Goal: Find specific page/section: Find specific page/section

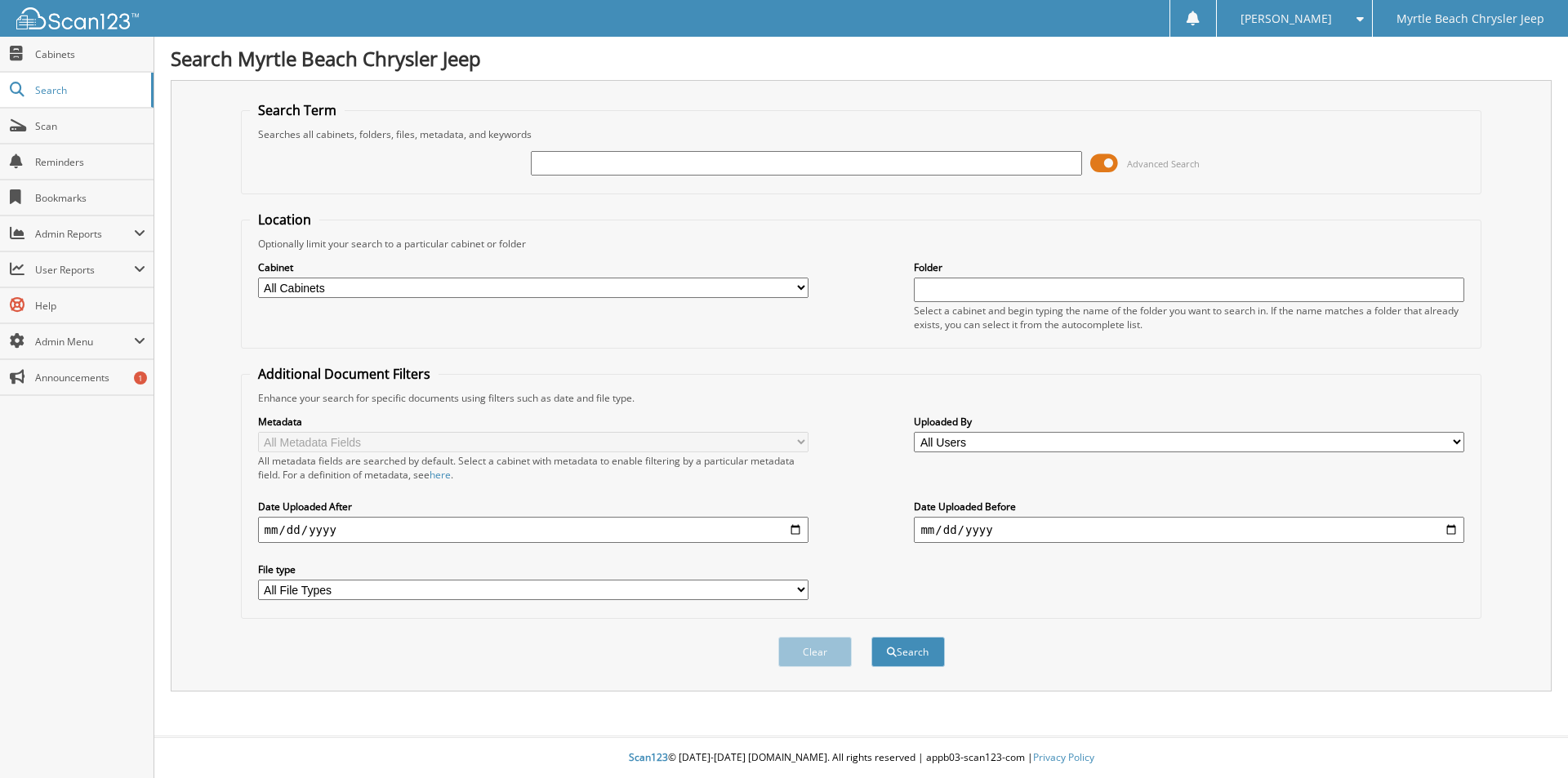
click at [836, 163] on input "text" at bounding box center [806, 163] width 550 height 24
type input "DIGNEO"
click at [909, 648] on button "Search" at bounding box center [908, 652] width 73 height 30
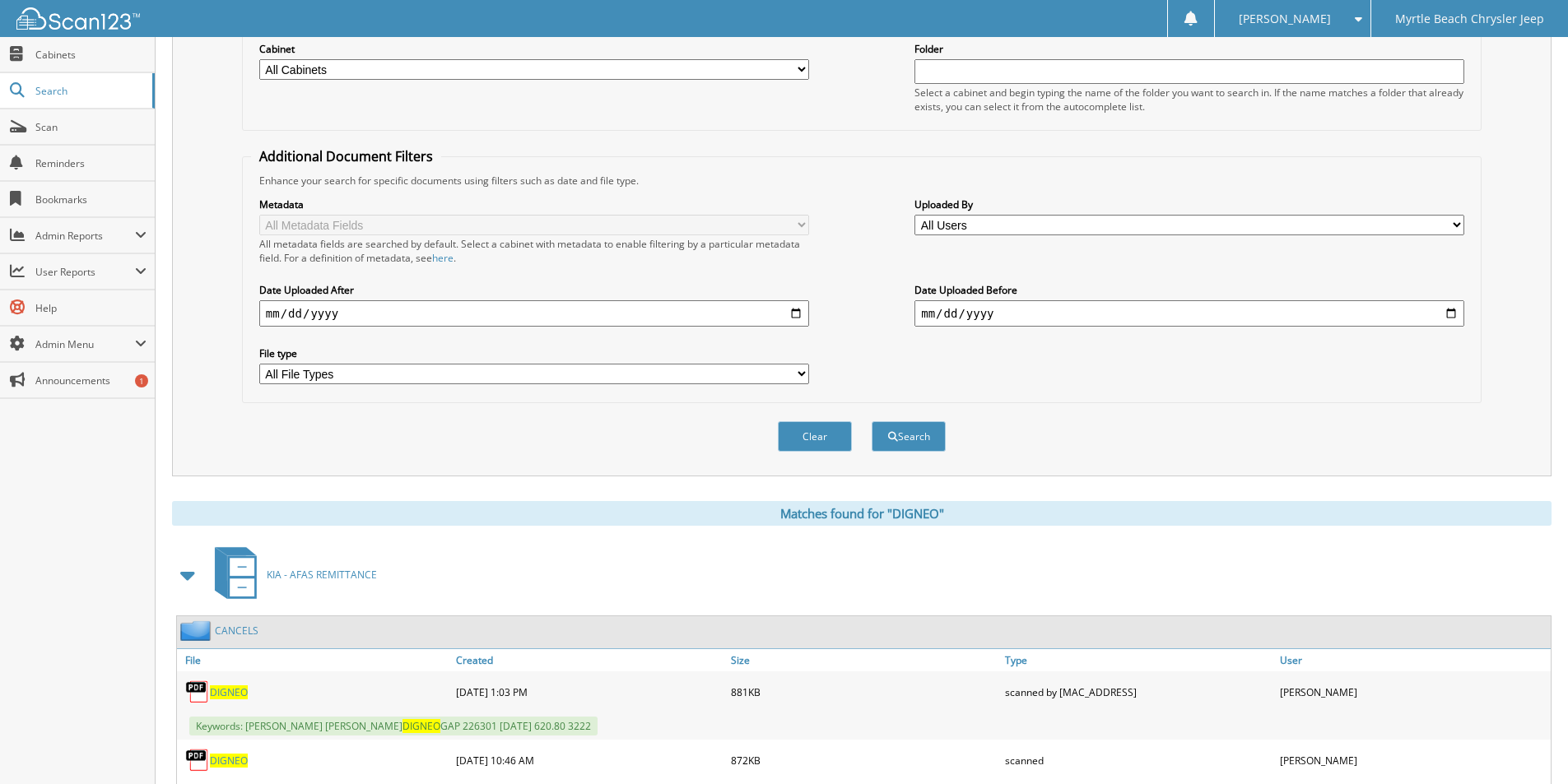
scroll to position [493, 0]
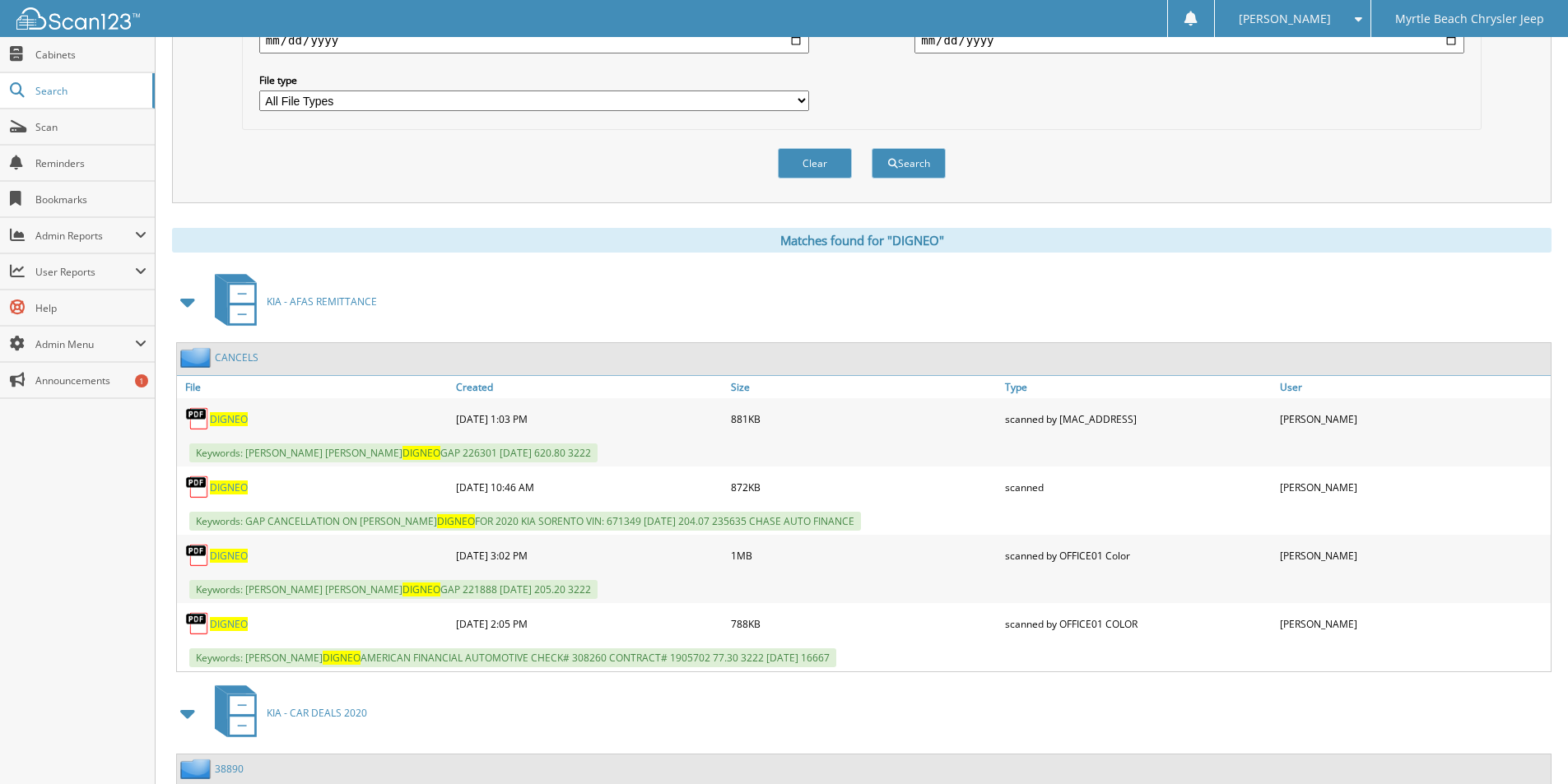
click at [225, 483] on span "DIGNEO" at bounding box center [228, 487] width 38 height 14
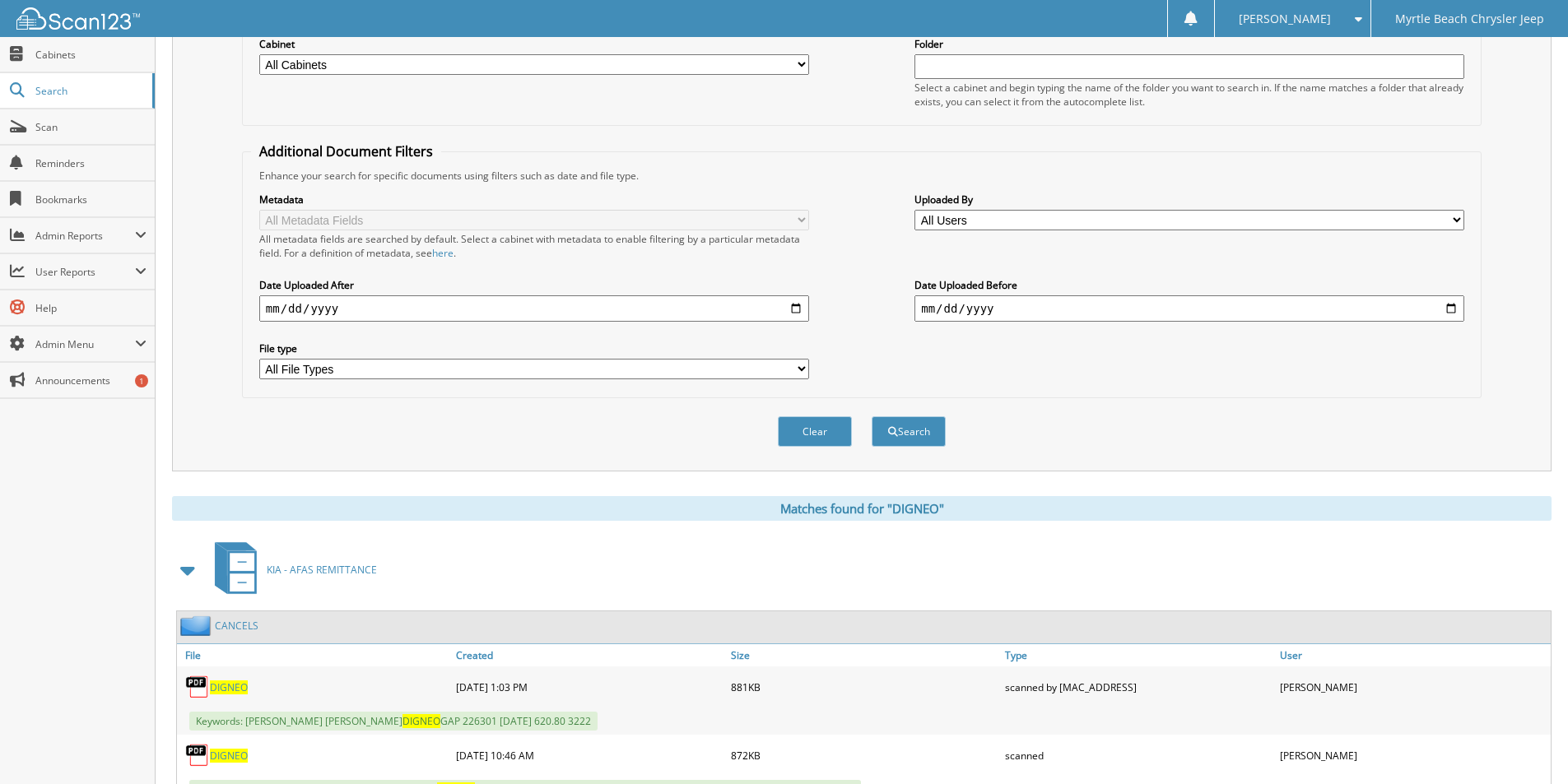
scroll to position [0, 0]
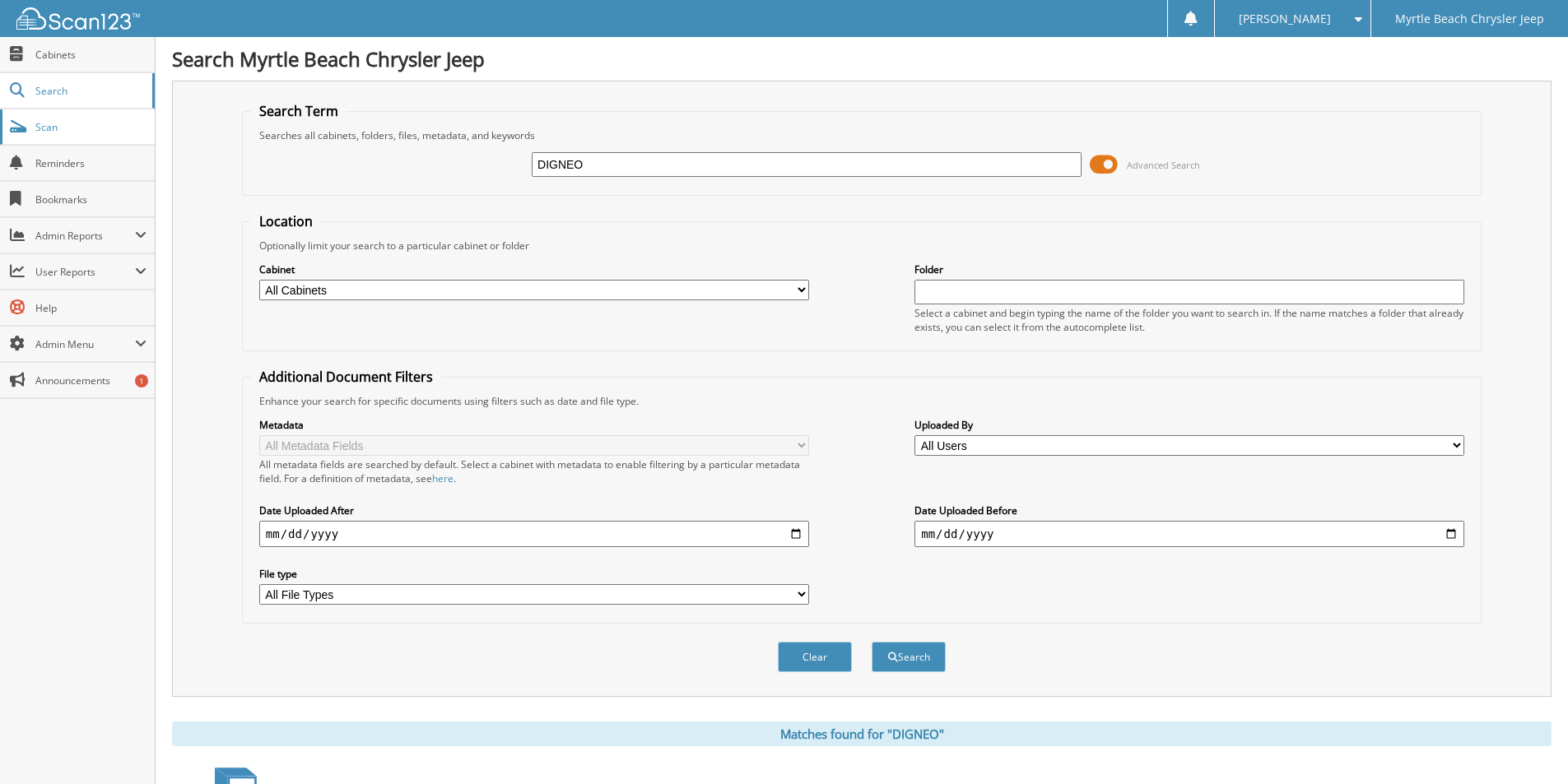
click at [46, 123] on span "Scan" at bounding box center [91, 126] width 111 height 14
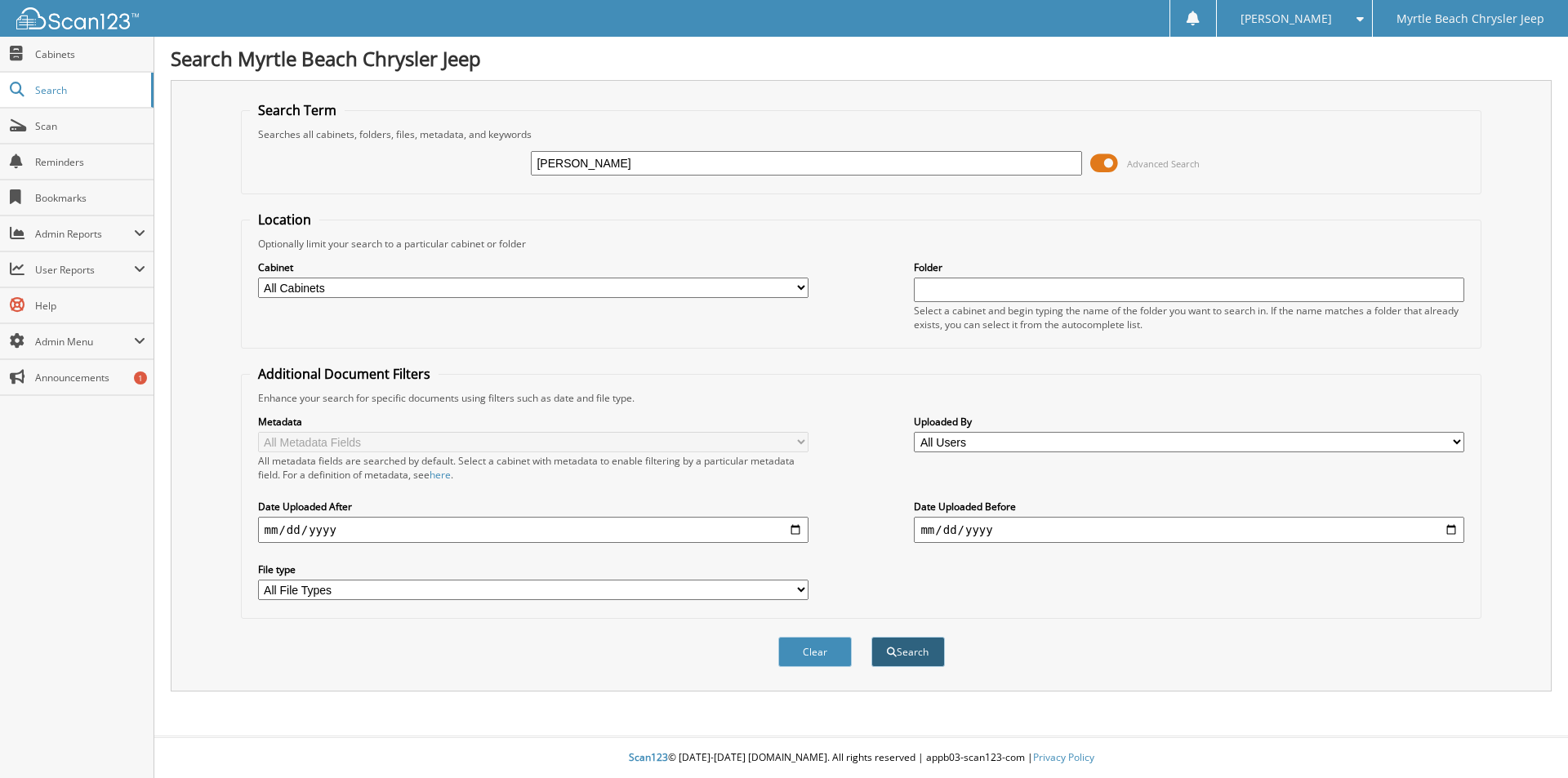
type input "[PERSON_NAME]"
click at [905, 659] on button "Search" at bounding box center [908, 652] width 73 height 30
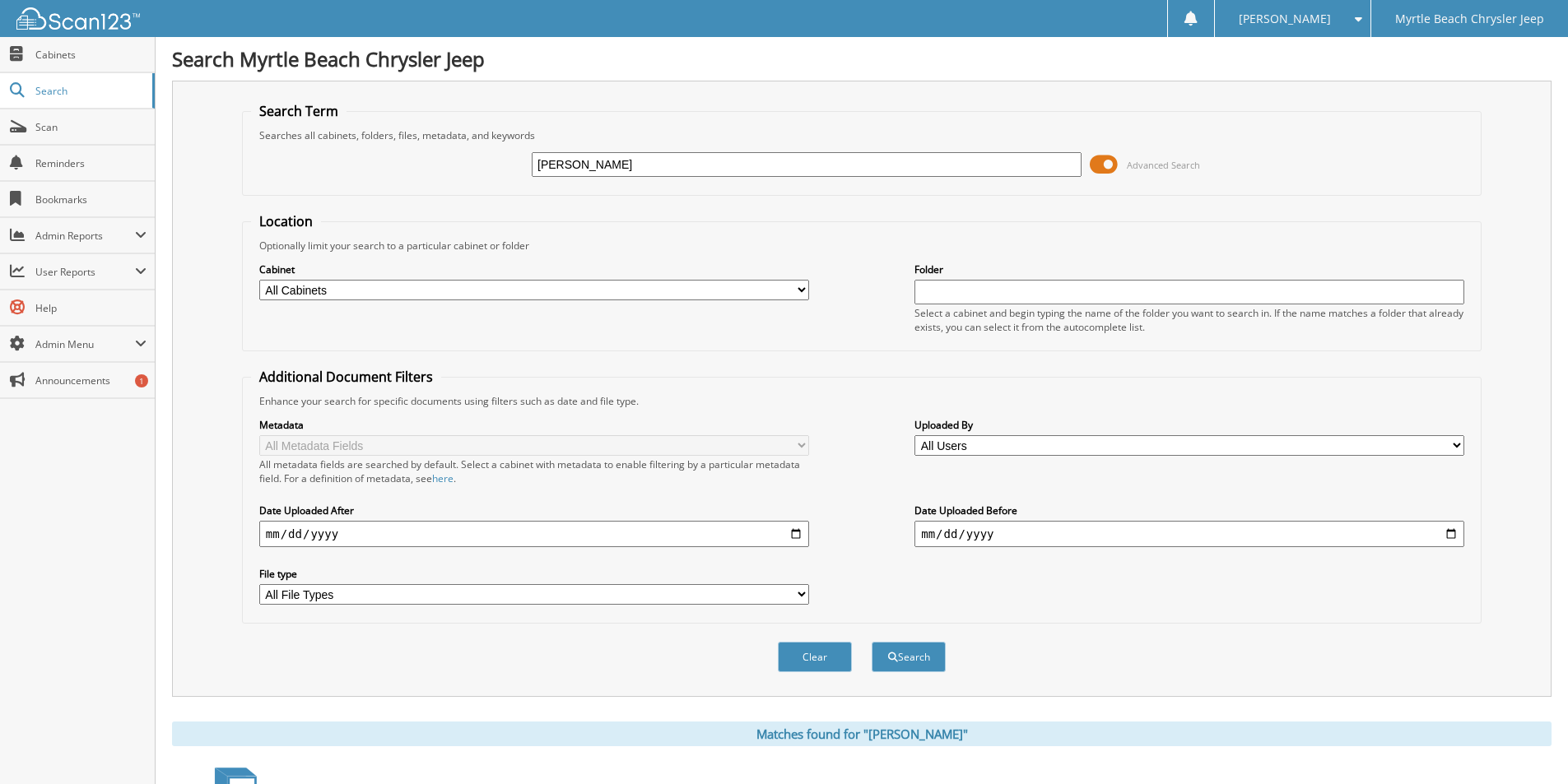
click at [604, 162] on input "PARKER" at bounding box center [807, 164] width 550 height 24
type input "[PERSON_NAME]"
click at [872, 642] on button "Search" at bounding box center [908, 657] width 74 height 30
click at [62, 132] on span "Scan" at bounding box center [91, 126] width 111 height 14
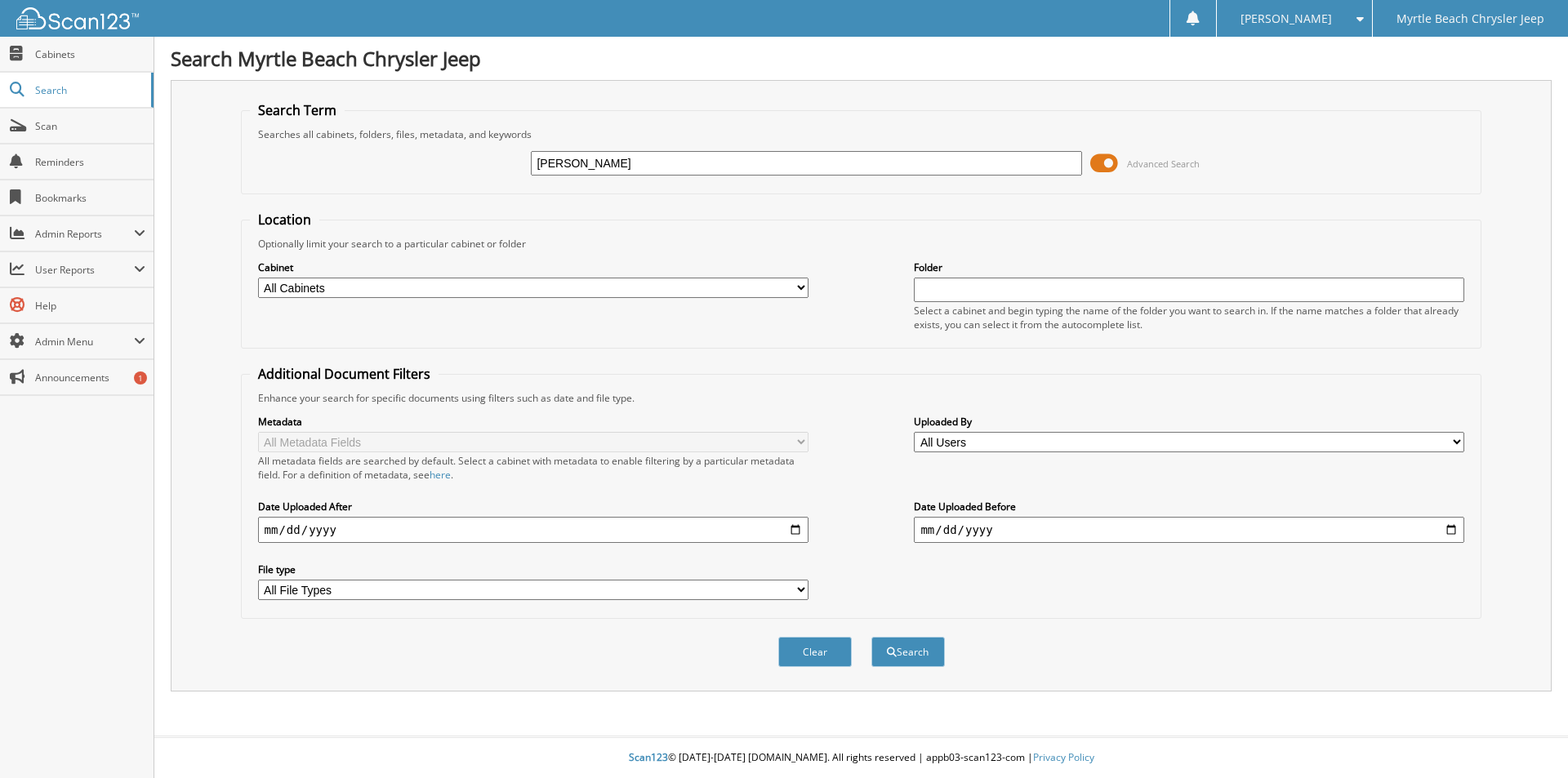
type input "[PERSON_NAME]"
click at [871, 637] on button "Search" at bounding box center [908, 652] width 73 height 30
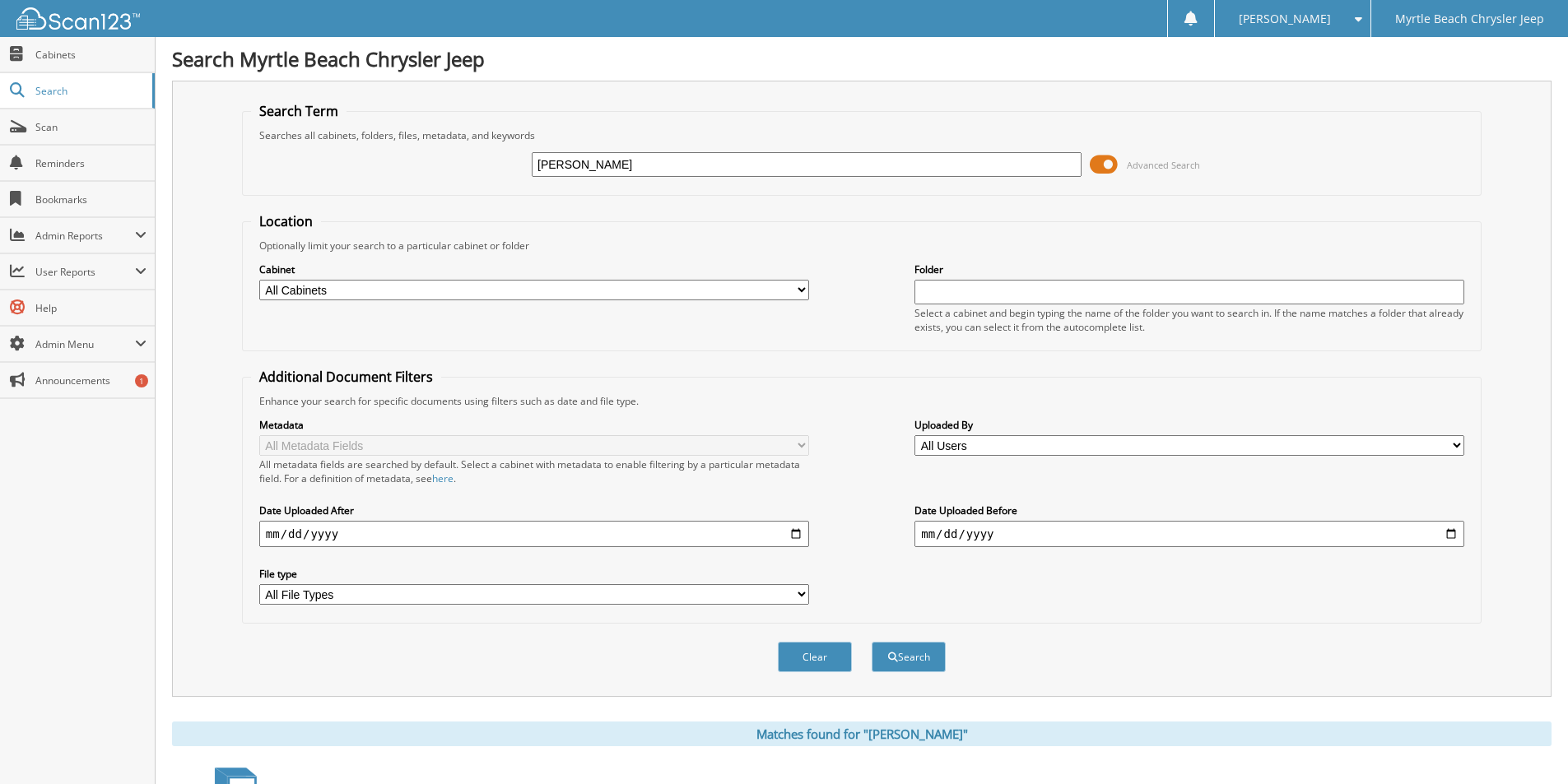
click at [699, 157] on input "[PERSON_NAME]" at bounding box center [807, 164] width 550 height 24
click at [921, 662] on button "Search" at bounding box center [908, 657] width 74 height 30
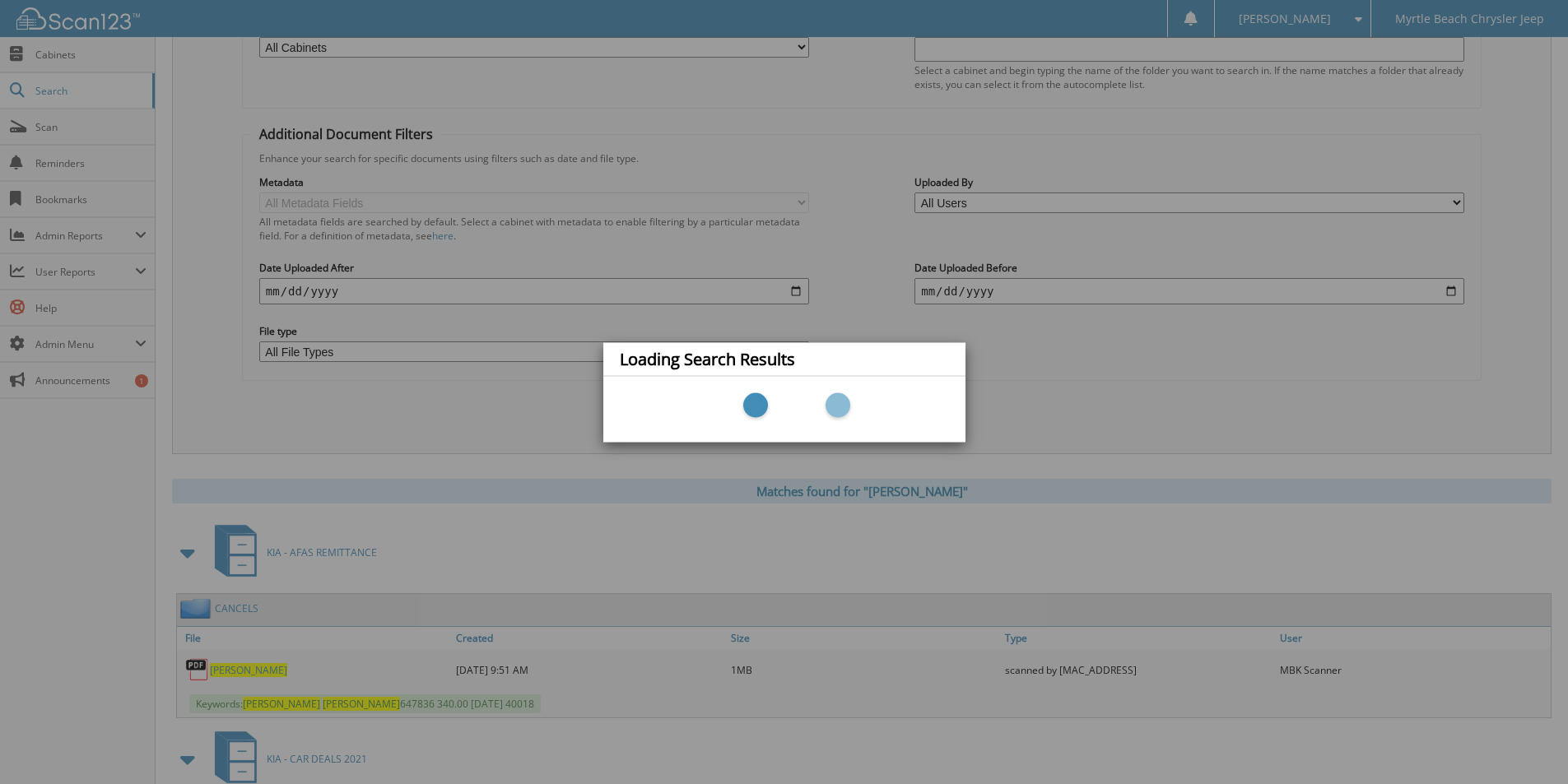
scroll to position [247, 0]
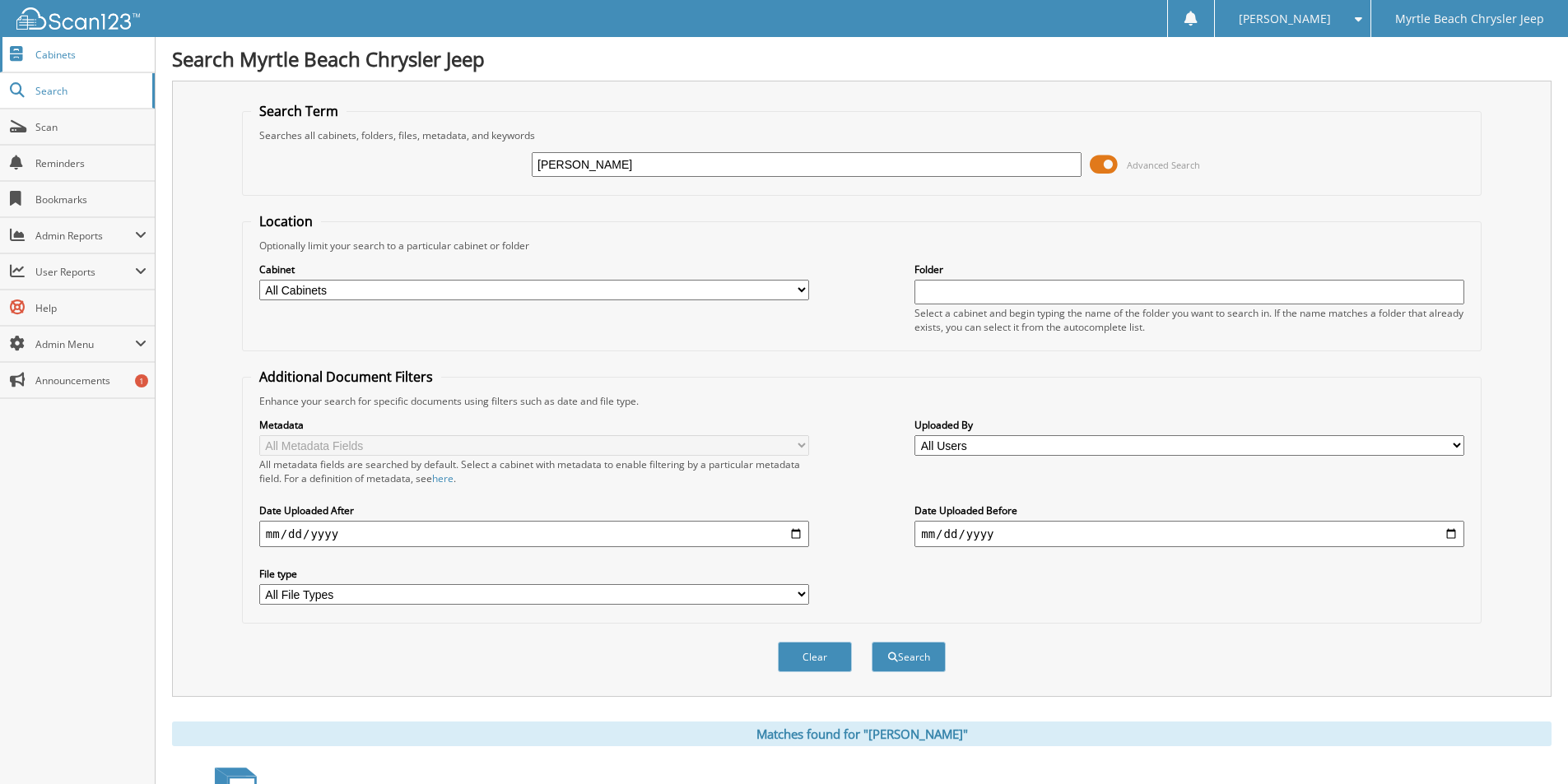
click at [45, 50] on span "Cabinets" at bounding box center [91, 54] width 111 height 14
